Goal: Task Accomplishment & Management: Manage account settings

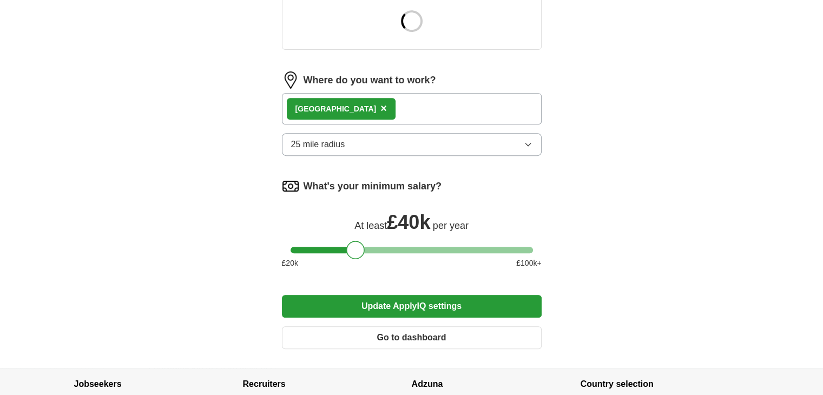
scroll to position [379, 0]
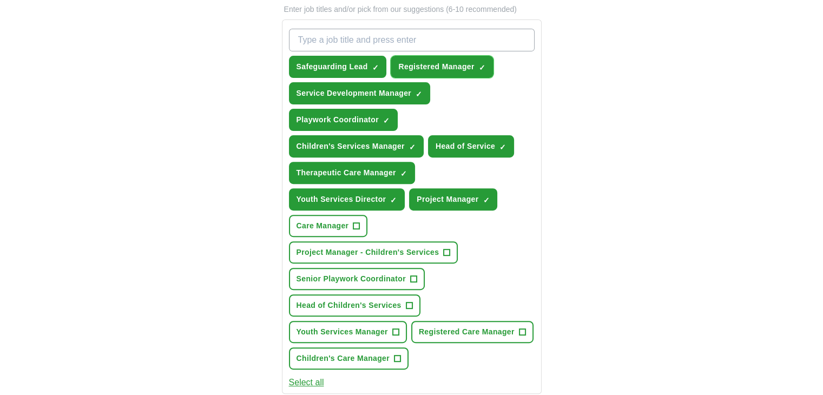
click at [0, 0] on span "×" at bounding box center [0, 0] width 0 height 0
click at [446, 248] on span "+" at bounding box center [447, 252] width 6 height 9
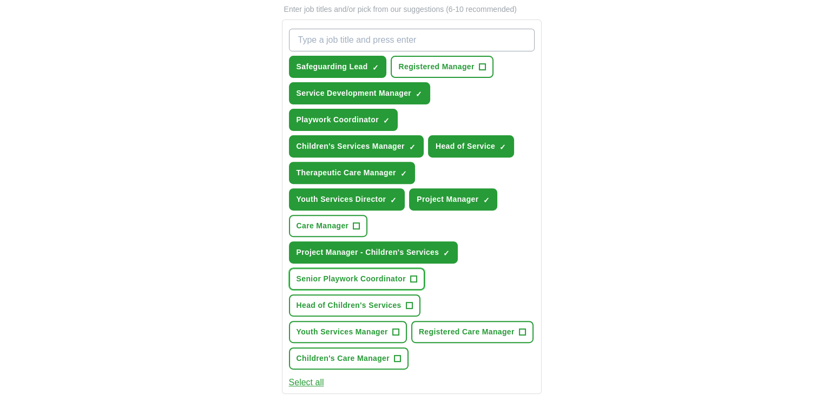
click at [413, 275] on span "+" at bounding box center [413, 279] width 6 height 9
click at [407, 301] on span "+" at bounding box center [409, 305] width 6 height 9
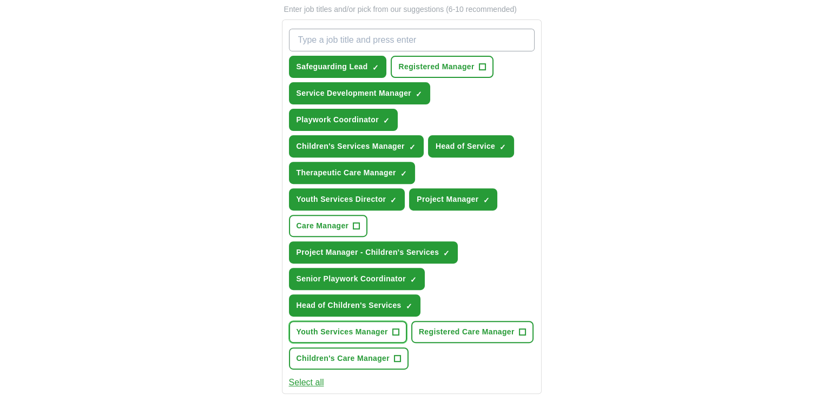
click at [395, 328] on span "+" at bounding box center [395, 332] width 6 height 9
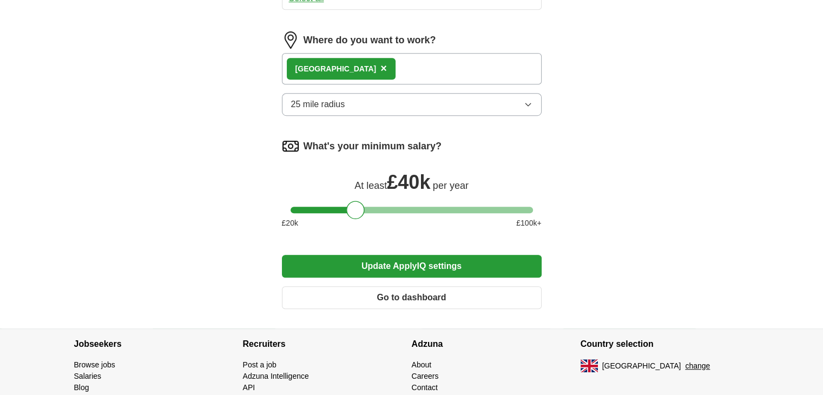
scroll to position [783, 0]
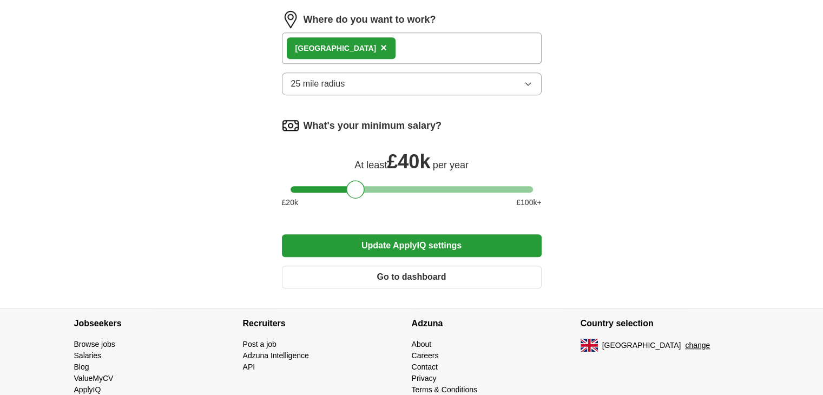
click at [412, 234] on button "Update ApplyIQ settings" at bounding box center [412, 245] width 260 height 23
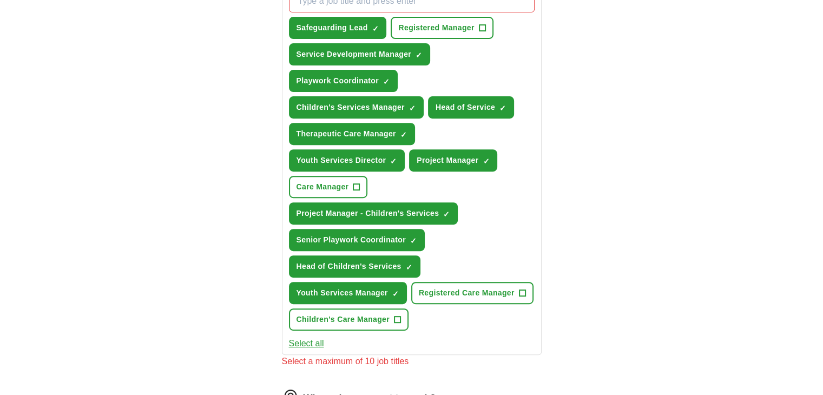
scroll to position [364, 0]
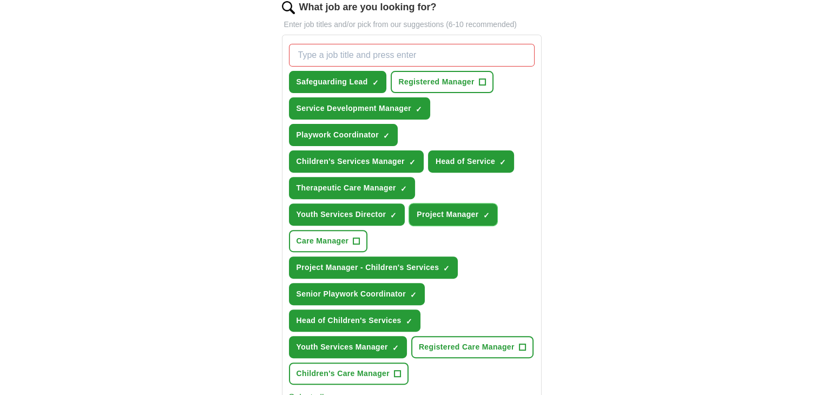
click at [0, 0] on span "×" at bounding box center [0, 0] width 0 height 0
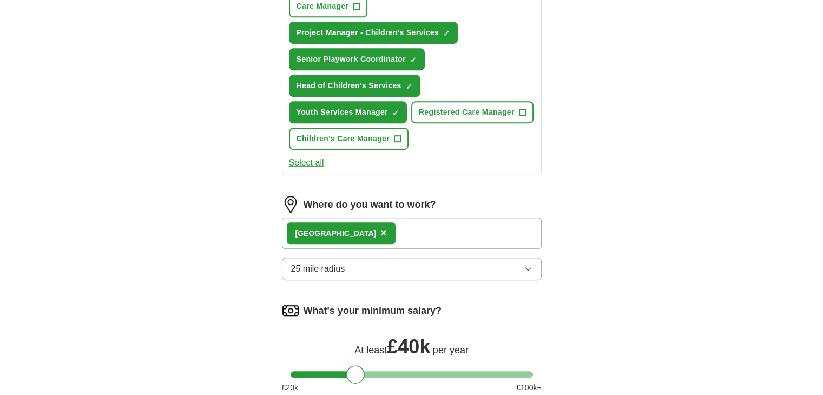
scroll to position [688, 0]
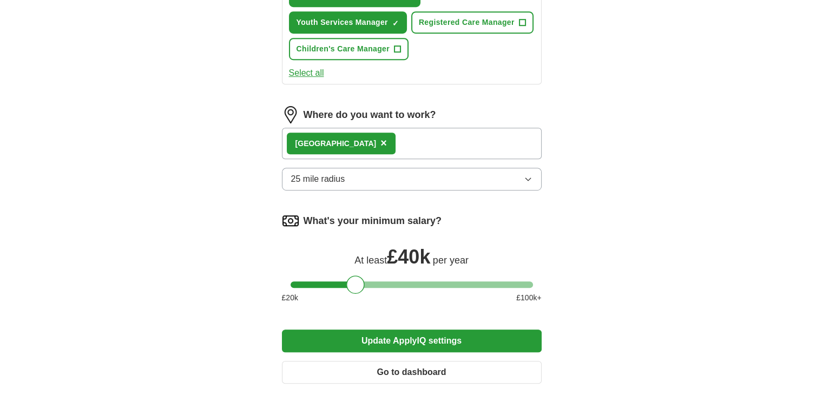
click at [403, 330] on button "Update ApplyIQ settings" at bounding box center [412, 341] width 260 height 23
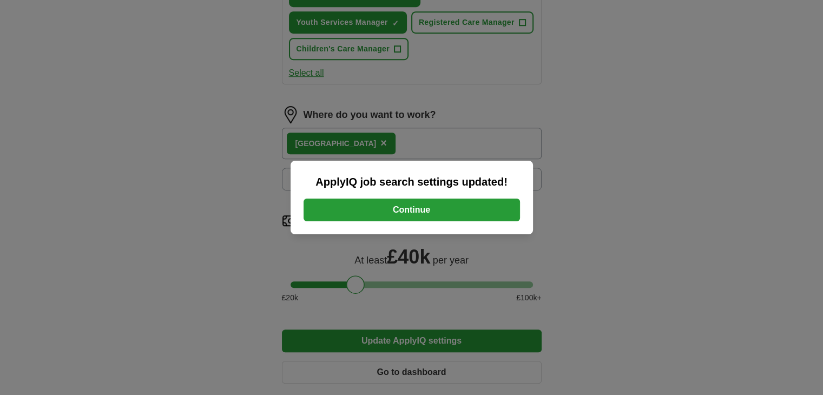
click at [381, 210] on button "Continue" at bounding box center [412, 210] width 216 height 23
